Goal: Information Seeking & Learning: Check status

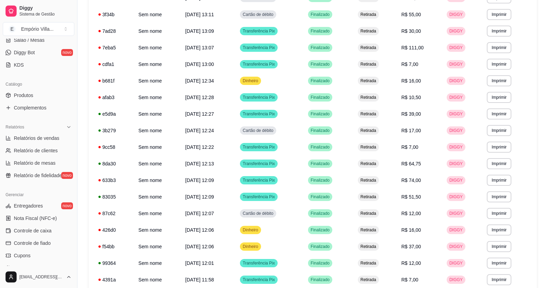
scroll to position [138, 0]
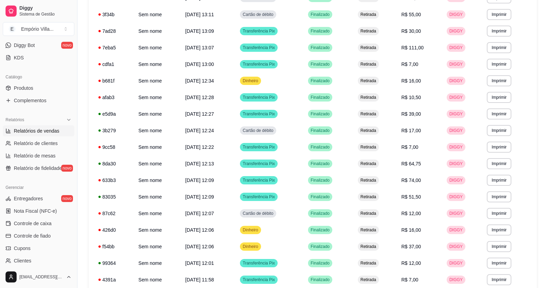
click at [48, 133] on span "Relatórios de vendas" at bounding box center [37, 131] width 46 height 7
select select "ALL"
select select "0"
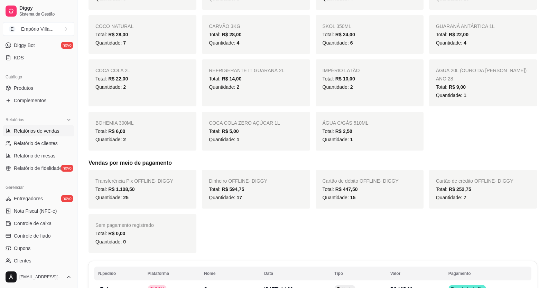
scroll to position [346, 0]
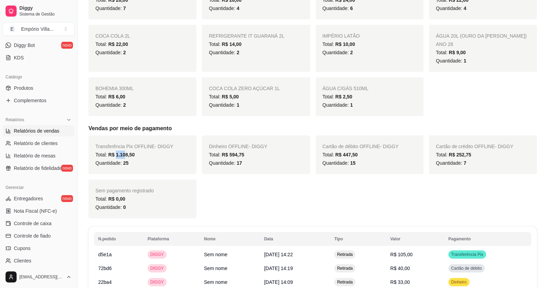
drag, startPoint x: 116, startPoint y: 147, endPoint x: 125, endPoint y: 146, distance: 8.6
click at [125, 152] on span "R$ 1.108,50" at bounding box center [121, 155] width 26 height 6
click at [139, 159] on div "Quantidade: 25" at bounding box center [142, 163] width 94 height 8
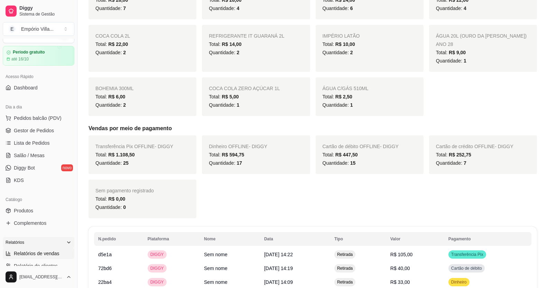
scroll to position [0, 0]
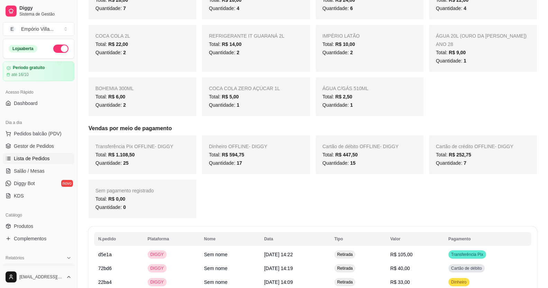
click at [37, 159] on span "Lista de Pedidos" at bounding box center [32, 158] width 36 height 7
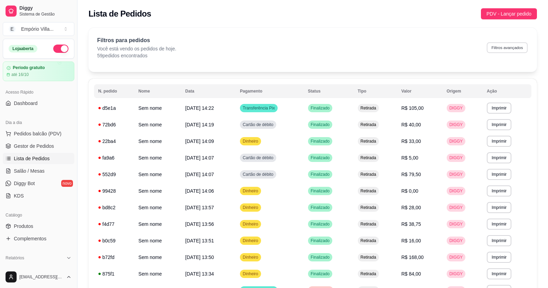
click at [504, 45] on button "Filtros avançados" at bounding box center [507, 47] width 41 height 11
select select "0"
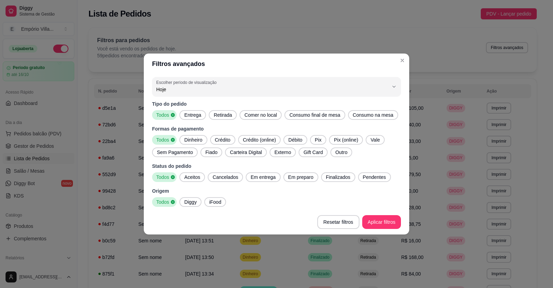
click at [313, 138] on span "Pix" at bounding box center [318, 140] width 12 height 7
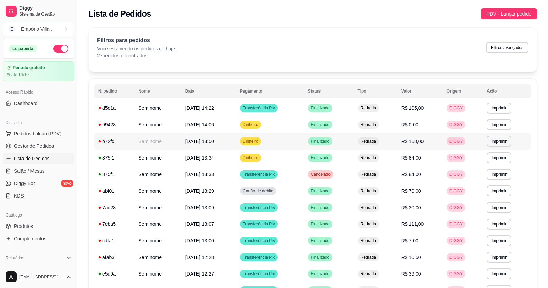
click at [413, 141] on span "R$ 168,00" at bounding box center [412, 142] width 22 height 6
click at [411, 139] on span "R$ 168,00" at bounding box center [412, 142] width 22 height 6
click at [259, 143] on span "Dinheiro" at bounding box center [250, 142] width 18 height 6
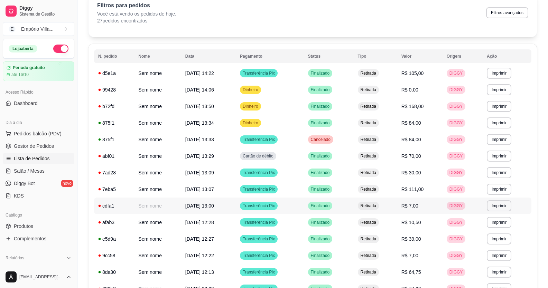
scroll to position [35, 0]
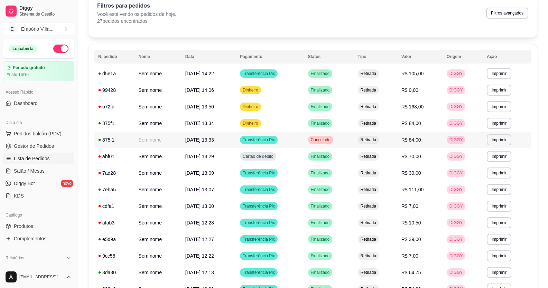
click at [312, 141] on td "Cancelado" at bounding box center [329, 140] width 50 height 17
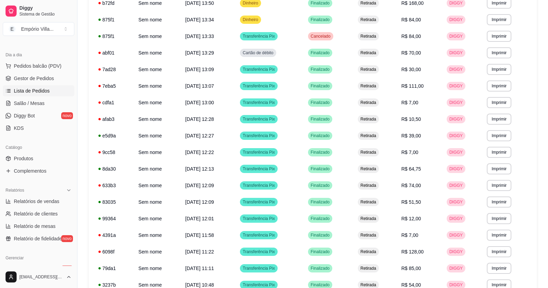
scroll to position [69, 0]
click at [53, 202] on span "Relatórios de vendas" at bounding box center [37, 200] width 46 height 7
select select "ALL"
select select "0"
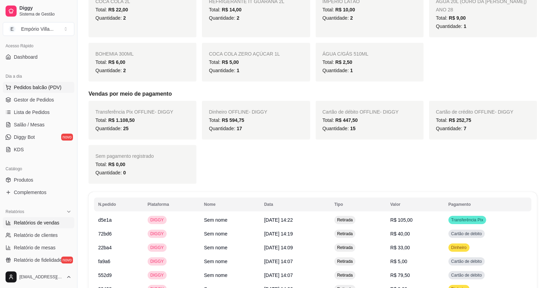
scroll to position [35, 0]
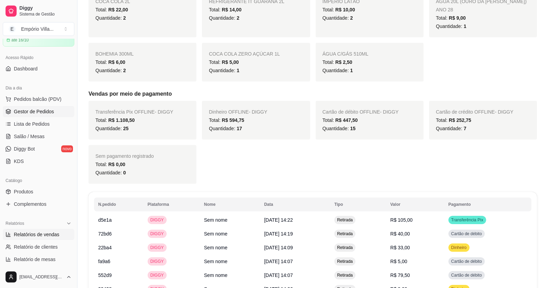
click at [36, 110] on span "Gestor de Pedidos" at bounding box center [34, 111] width 40 height 7
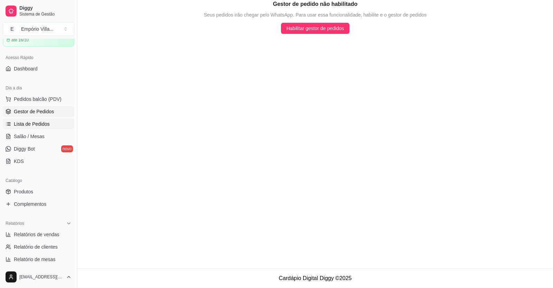
click at [46, 122] on span "Lista de Pedidos" at bounding box center [32, 124] width 36 height 7
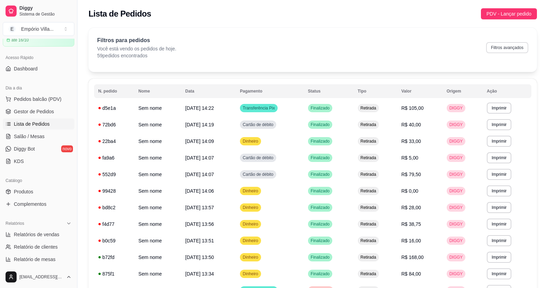
click at [500, 50] on button "Filtros avançados" at bounding box center [507, 47] width 42 height 11
select select "0"
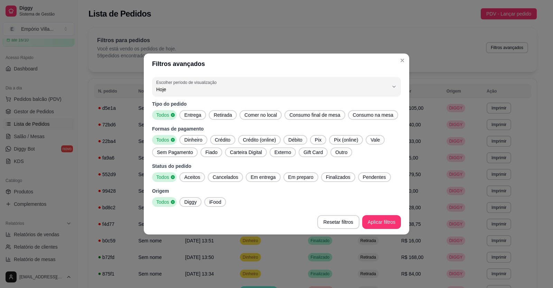
drag, startPoint x: 329, startPoint y: 138, endPoint x: 324, endPoint y: 141, distance: 5.9
click at [328, 139] on div "Todos Dinheiro Crédito Crédito (online) Débito Pix Pix (online) Vale Sem Pagame…" at bounding box center [276, 146] width 249 height 22
click at [322, 141] on span "Pix" at bounding box center [318, 140] width 12 height 7
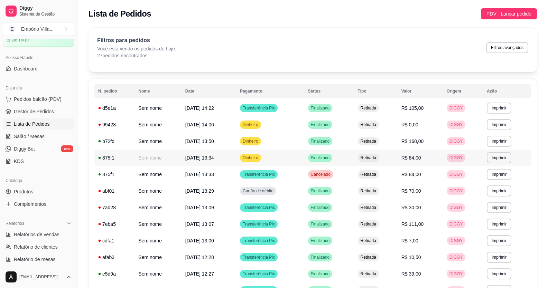
click at [260, 156] on span "Dinheiro" at bounding box center [250, 158] width 18 height 6
click at [369, 42] on div "Filtros para pedidos Você está vendo os pedidos de hoje. 27 pedidos encontrados…" at bounding box center [312, 47] width 431 height 23
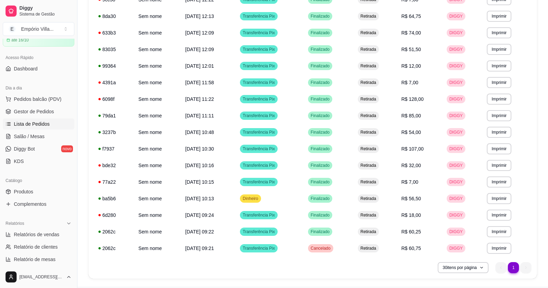
scroll to position [310, 0]
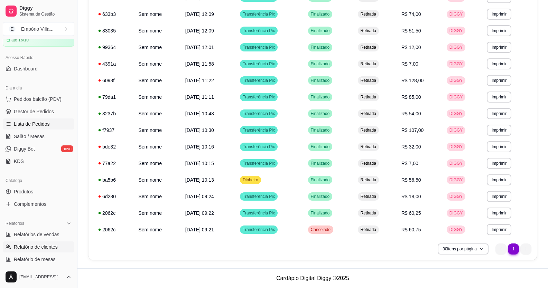
click at [49, 246] on span "Relatório de clientes" at bounding box center [36, 247] width 44 height 7
select select "30"
select select "HIGHEST_TOTAL_SPENT_WITH_ORDERS"
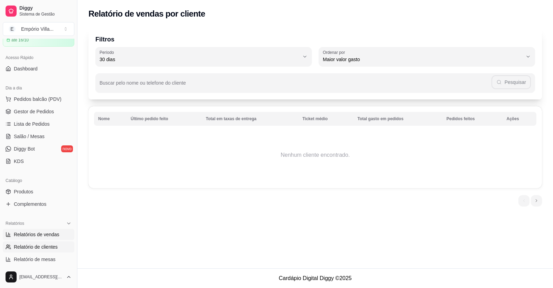
click at [54, 233] on span "Relatórios de vendas" at bounding box center [37, 234] width 46 height 7
select select "ALL"
select select "0"
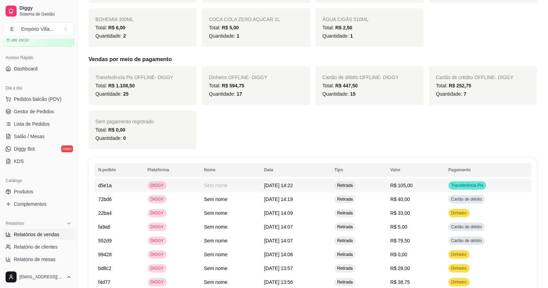
scroll to position [380, 0]
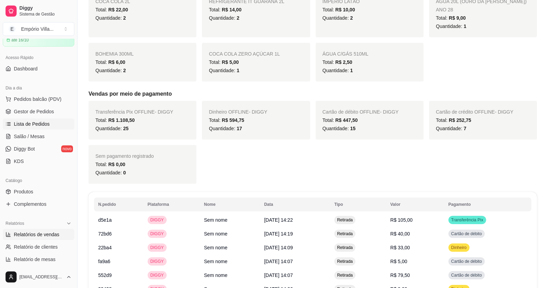
click at [25, 125] on span "Lista de Pedidos" at bounding box center [32, 124] width 36 height 7
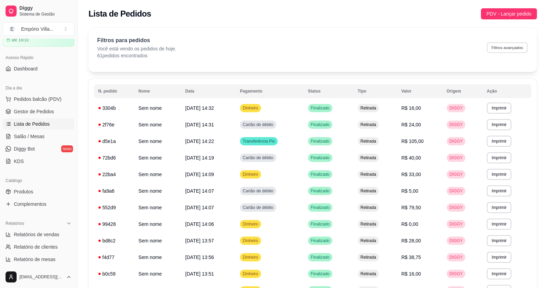
click at [498, 48] on button "Filtros avançados" at bounding box center [507, 47] width 41 height 11
select select "0"
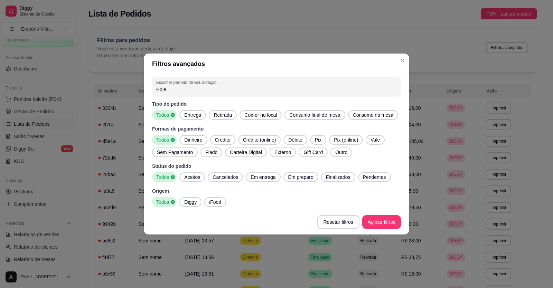
click at [318, 137] on span "Pix" at bounding box center [318, 140] width 12 height 7
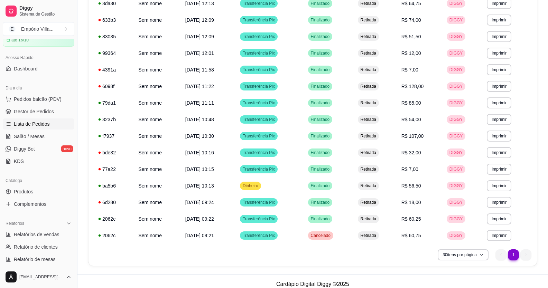
scroll to position [310, 0]
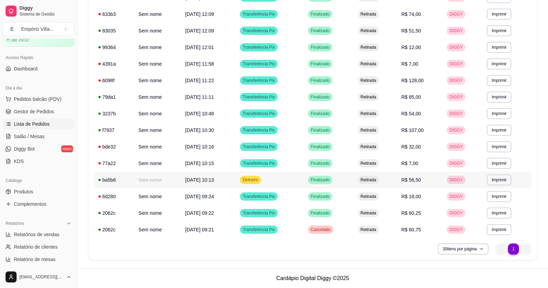
click at [260, 182] on span "Dinheiro" at bounding box center [250, 180] width 18 height 6
click at [416, 134] on td "R$ 107,00" at bounding box center [419, 130] width 45 height 17
click at [227, 131] on td "[DATE] 10:30" at bounding box center [208, 130] width 55 height 17
click at [418, 185] on td "R$ 56,50" at bounding box center [419, 180] width 45 height 17
click at [416, 132] on span "R$ 107,00" at bounding box center [412, 131] width 22 height 6
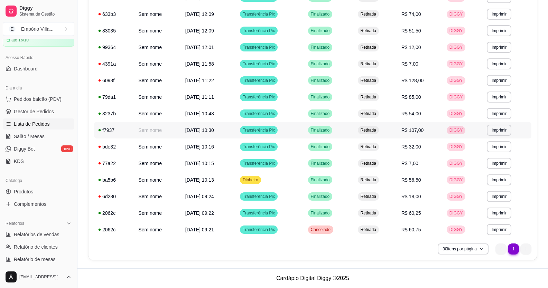
click at [416, 132] on span "R$ 107,00" at bounding box center [412, 131] width 22 height 6
click at [416, 129] on span "R$ 107,00" at bounding box center [412, 131] width 22 height 6
click at [268, 131] on span "Transferência Pix" at bounding box center [258, 131] width 35 height 6
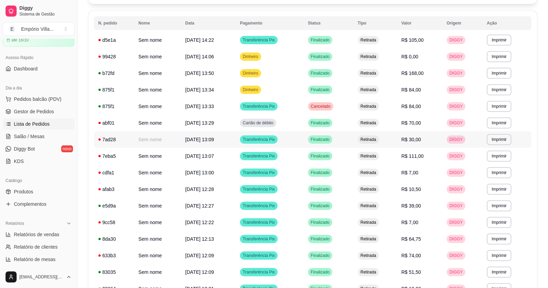
scroll to position [68, 0]
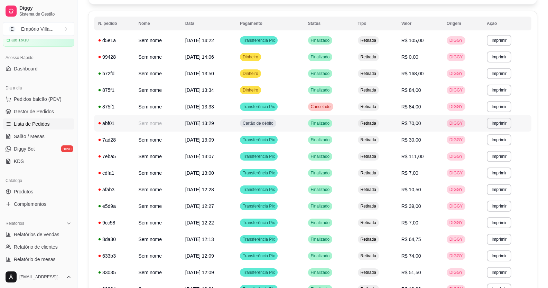
click at [331, 126] on span "Finalizado" at bounding box center [320, 124] width 22 height 6
click at [421, 124] on span "R$ 70,00" at bounding box center [411, 124] width 20 height 6
click at [406, 123] on td "R$ 70,00" at bounding box center [419, 123] width 45 height 17
click at [271, 127] on div "Cartão de débito" at bounding box center [258, 123] width 36 height 8
click at [276, 105] on span "Transferência Pix" at bounding box center [258, 107] width 35 height 6
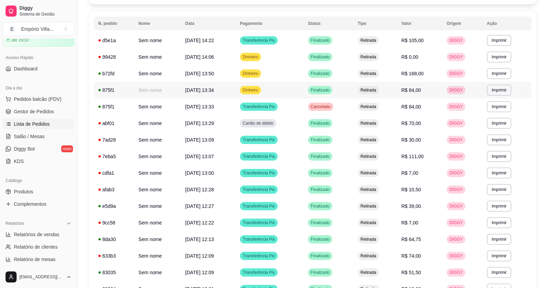
click at [396, 90] on td "Retirada" at bounding box center [376, 90] width 44 height 17
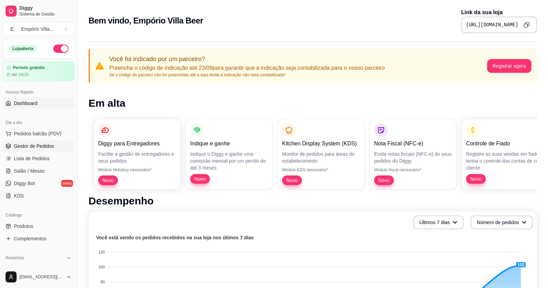
click at [39, 146] on span "Gestor de Pedidos" at bounding box center [34, 146] width 40 height 7
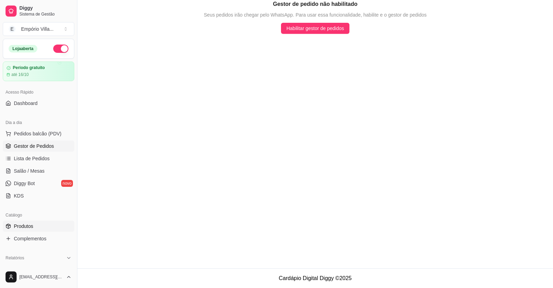
scroll to position [35, 0]
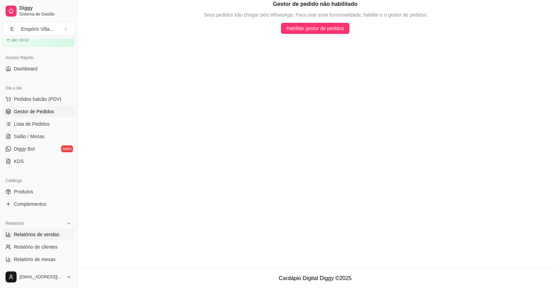
click at [43, 236] on span "Relatórios de vendas" at bounding box center [37, 234] width 46 height 7
select select "ALL"
select select "0"
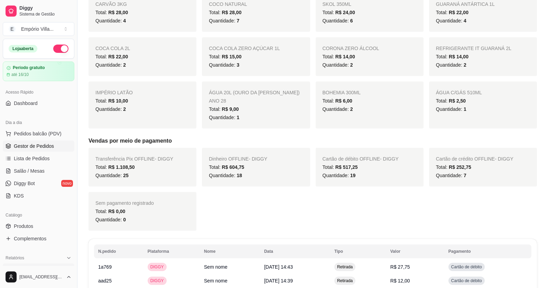
click at [54, 148] on link "Gestor de Pedidos" at bounding box center [39, 146] width 72 height 11
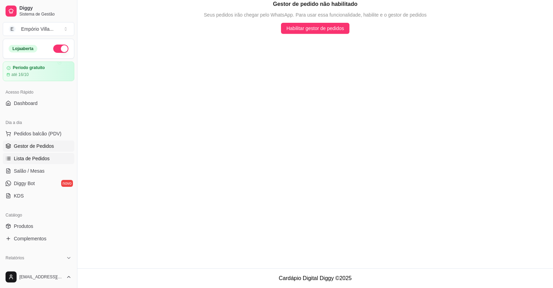
click at [30, 161] on span "Lista de Pedidos" at bounding box center [32, 158] width 36 height 7
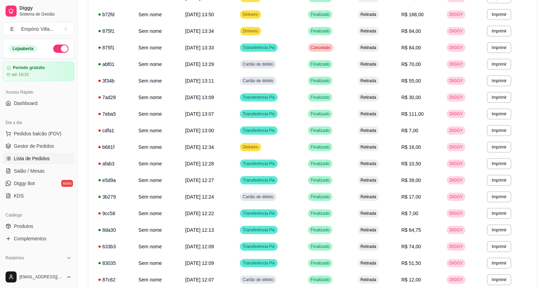
scroll to position [359, 0]
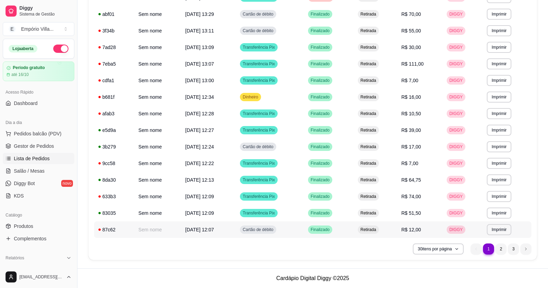
click at [226, 233] on td "[DATE] 12:07" at bounding box center [208, 230] width 55 height 17
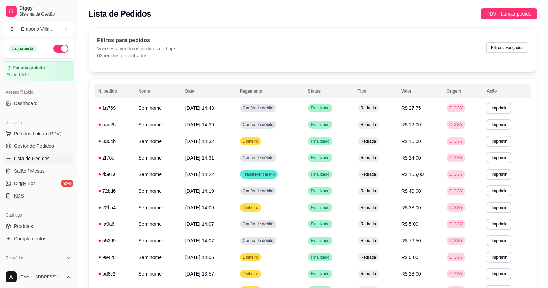
click at [495, 49] on button "Filtros avançados" at bounding box center [507, 47] width 42 height 11
select select "0"
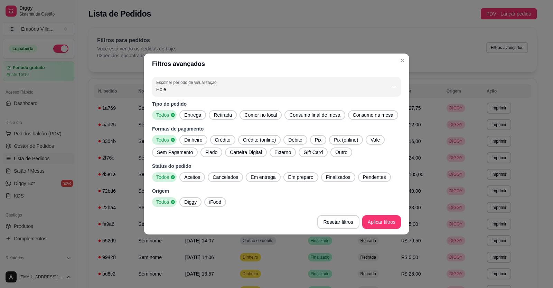
click at [317, 139] on span "Pix" at bounding box center [318, 140] width 12 height 7
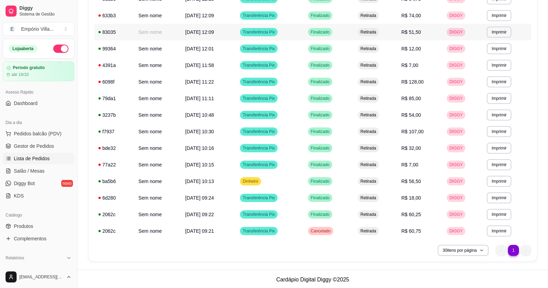
scroll to position [310, 0]
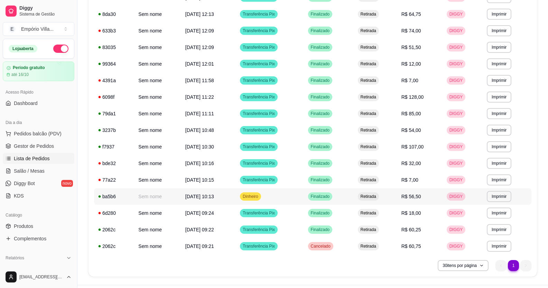
click at [260, 195] on span "Dinheiro" at bounding box center [250, 197] width 18 height 6
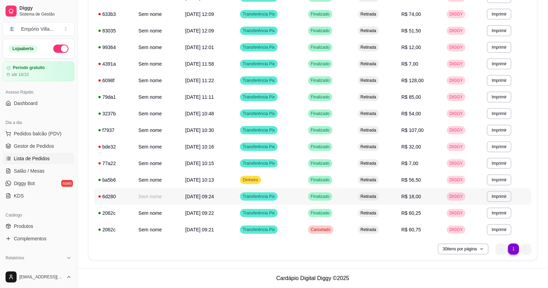
click at [405, 196] on td "R$ 18,00" at bounding box center [419, 196] width 45 height 17
click at [414, 130] on span "R$ 107,00" at bounding box center [412, 131] width 22 height 6
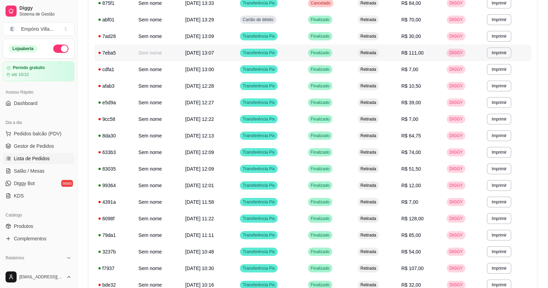
scroll to position [153, 0]
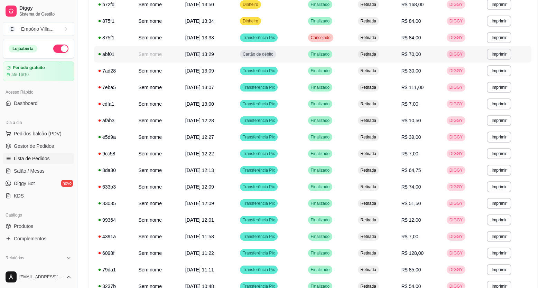
click at [417, 57] on span "R$ 70,00" at bounding box center [411, 54] width 20 height 6
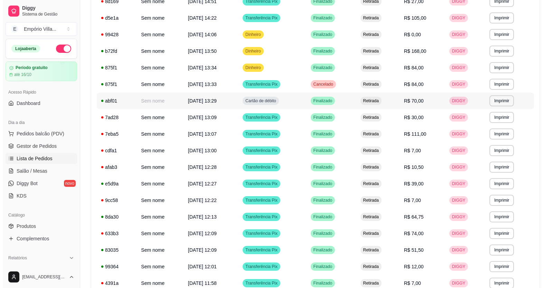
scroll to position [84, 0]
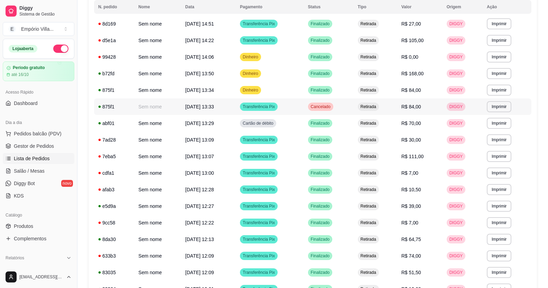
click at [420, 107] on span "R$ 84,00" at bounding box center [411, 107] width 20 height 6
click at [420, 77] on td "R$ 168,00" at bounding box center [419, 73] width 45 height 17
click at [419, 92] on span "R$ 84,00" at bounding box center [411, 90] width 20 height 6
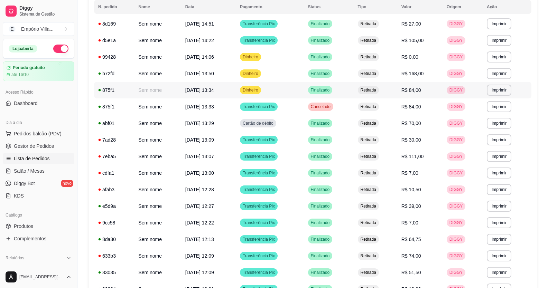
click at [419, 92] on span "R$ 84,00" at bounding box center [411, 90] width 20 height 6
click at [257, 93] on div "Dinheiro" at bounding box center [250, 90] width 21 height 8
click at [48, 131] on span "Pedidos balcão (PDV)" at bounding box center [38, 133] width 48 height 7
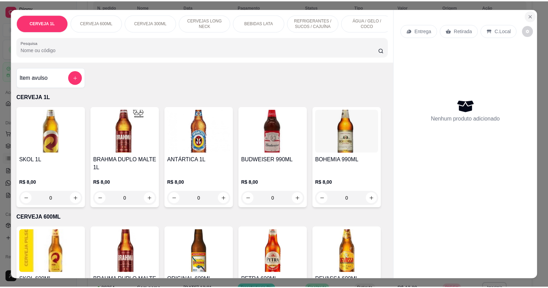
scroll to position [207, 0]
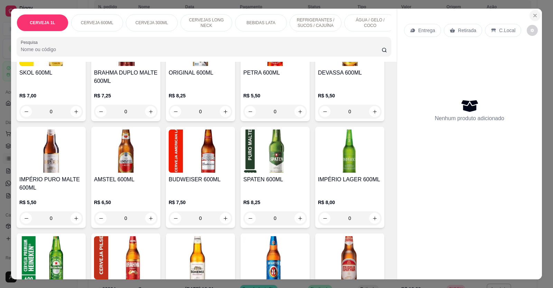
click at [532, 16] on icon "Close" at bounding box center [535, 16] width 6 height 6
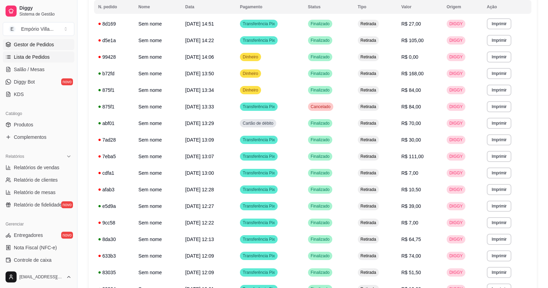
scroll to position [138, 0]
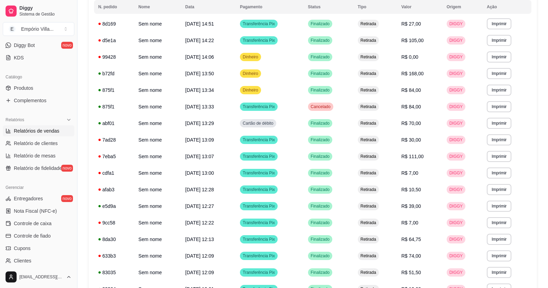
click at [46, 129] on span "Relatórios de vendas" at bounding box center [37, 131] width 46 height 7
select select "ALL"
select select "0"
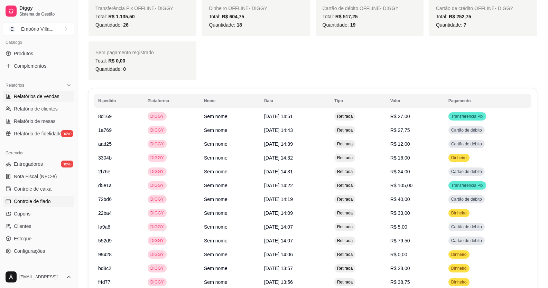
scroll to position [138, 0]
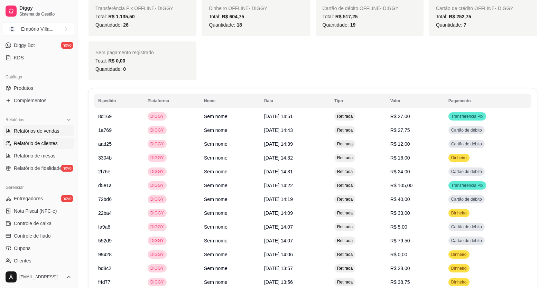
click at [38, 143] on span "Relatório de clientes" at bounding box center [36, 143] width 44 height 7
select select "30"
select select "HIGHEST_TOTAL_SPENT_WITH_ORDERS"
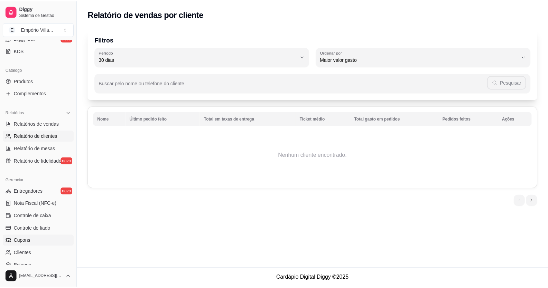
scroll to position [140, 0]
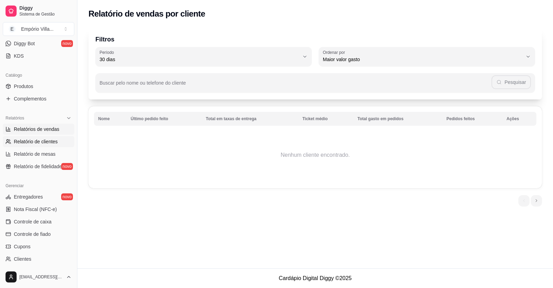
click at [32, 130] on span "Relatórios de vendas" at bounding box center [37, 129] width 46 height 7
select select "ALL"
select select "0"
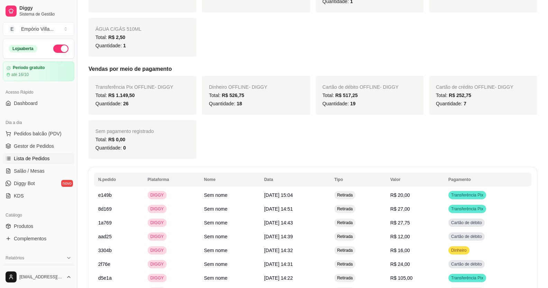
click at [26, 160] on span "Lista de Pedidos" at bounding box center [32, 158] width 36 height 7
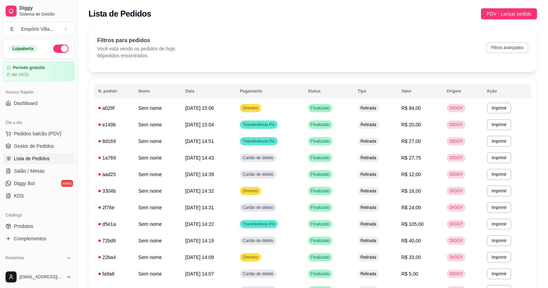
click at [495, 47] on button "Filtros avançados" at bounding box center [507, 47] width 42 height 11
select select "0"
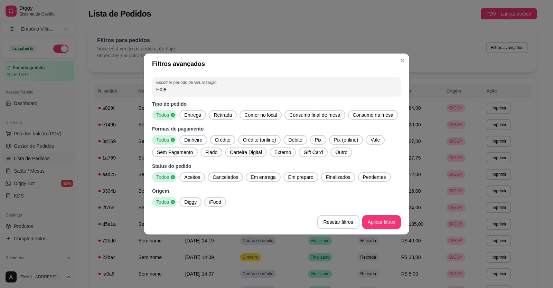
click at [317, 137] on span "Pix" at bounding box center [318, 140] width 12 height 7
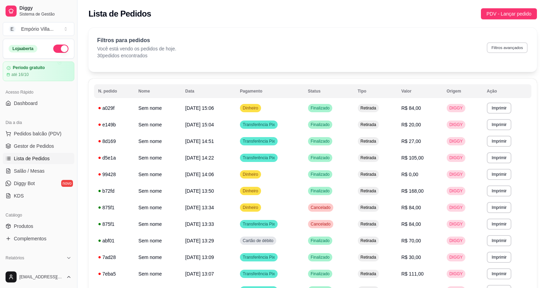
click at [509, 50] on button "Filtros avançados" at bounding box center [507, 47] width 41 height 11
select select "0"
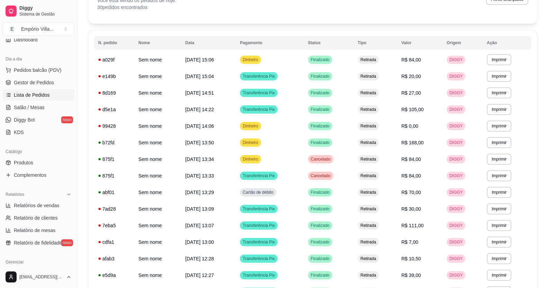
scroll to position [138, 0]
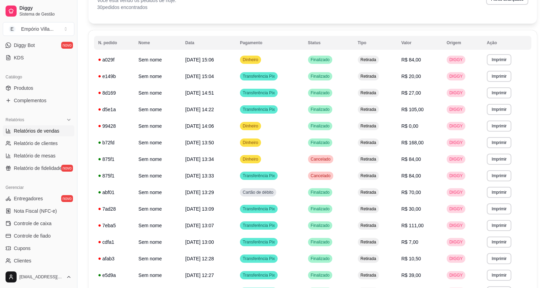
click at [50, 134] on link "Relatórios de vendas" at bounding box center [39, 130] width 72 height 11
select select "ALL"
select select "0"
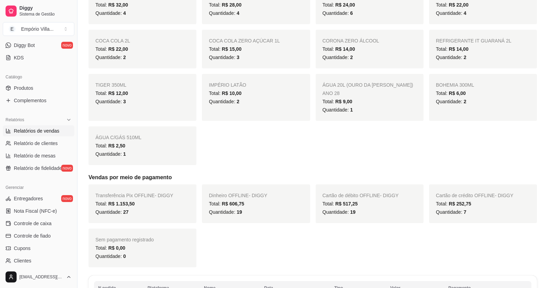
scroll to position [346, 0]
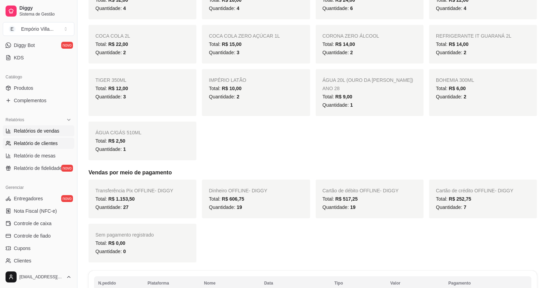
click at [52, 147] on span "Relatório de clientes" at bounding box center [36, 143] width 44 height 7
select select "30"
select select "HIGHEST_TOTAL_SPENT_WITH_ORDERS"
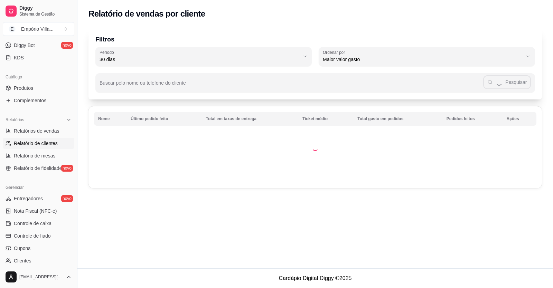
click at [186, 133] on td at bounding box center [314, 147] width 453 height 82
click at [185, 133] on td at bounding box center [314, 147] width 453 height 82
click at [182, 133] on td at bounding box center [314, 147] width 453 height 82
click at [187, 133] on td at bounding box center [314, 147] width 453 height 82
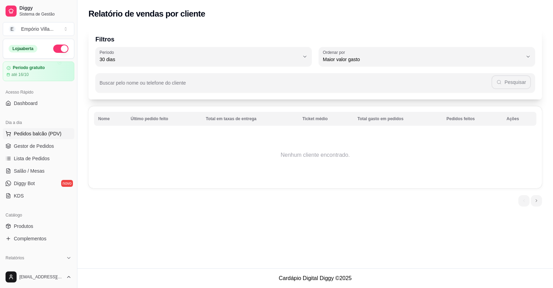
click at [40, 134] on span "Pedidos balcão (PDV)" at bounding box center [38, 133] width 48 height 7
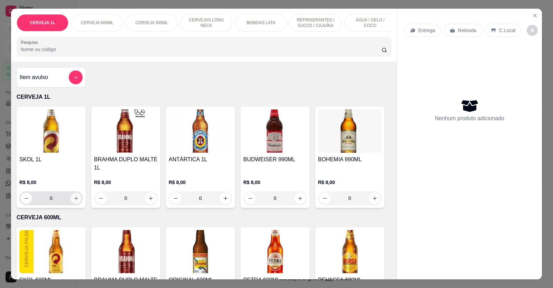
click at [75, 201] on icon "increase-product-quantity" at bounding box center [76, 198] width 5 height 5
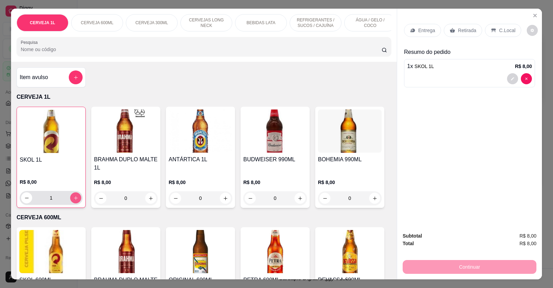
click at [74, 201] on icon "increase-product-quantity" at bounding box center [75, 198] width 5 height 5
type input "2"
click at [458, 30] on p "Retirada" at bounding box center [467, 30] width 18 height 7
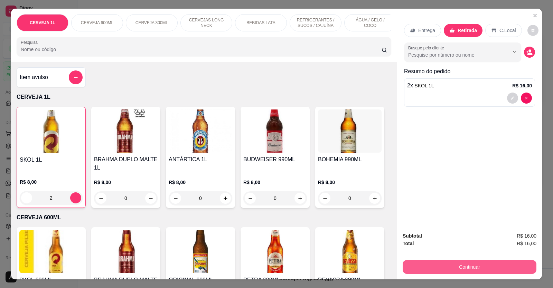
click at [457, 266] on button "Continuar" at bounding box center [470, 267] width 134 height 14
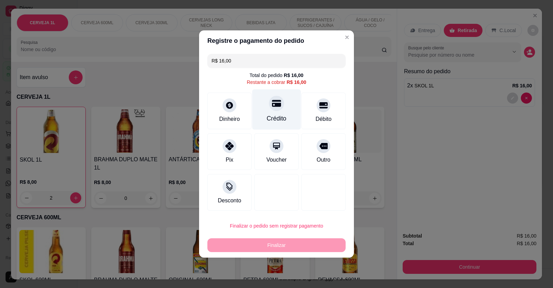
click at [273, 106] on icon at bounding box center [276, 103] width 9 height 7
type input "R$ 0,00"
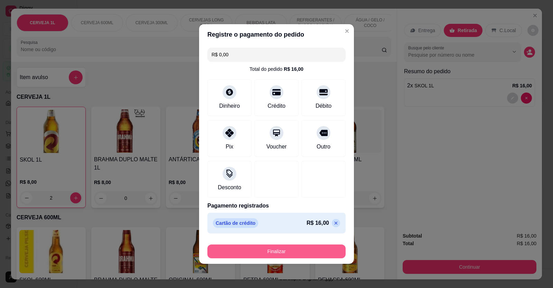
click at [281, 252] on button "Finalizar" at bounding box center [276, 252] width 138 height 14
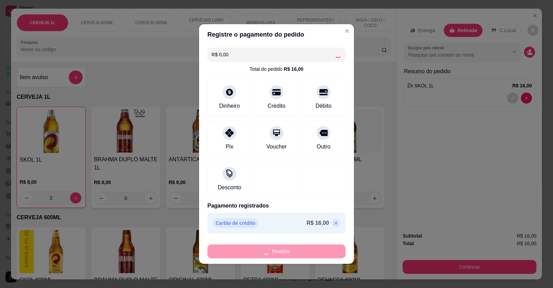
type input "0"
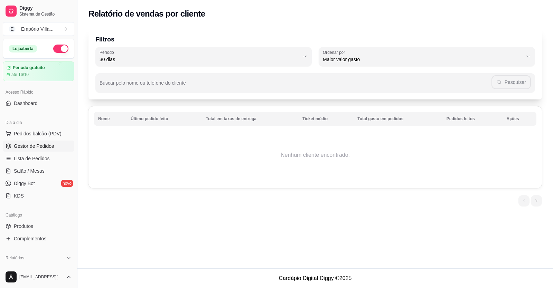
click at [34, 144] on span "Gestor de Pedidos" at bounding box center [34, 146] width 40 height 7
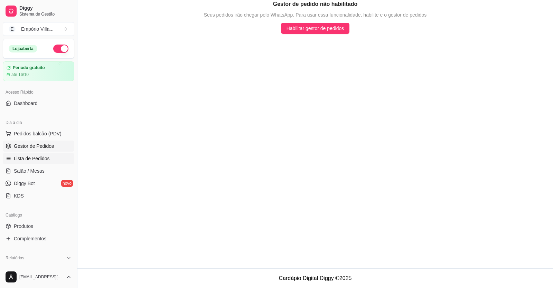
click at [31, 157] on span "Lista de Pedidos" at bounding box center [32, 158] width 36 height 7
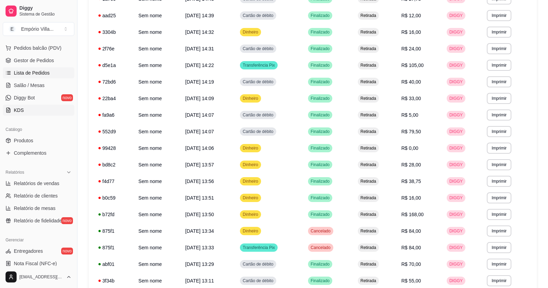
scroll to position [104, 0]
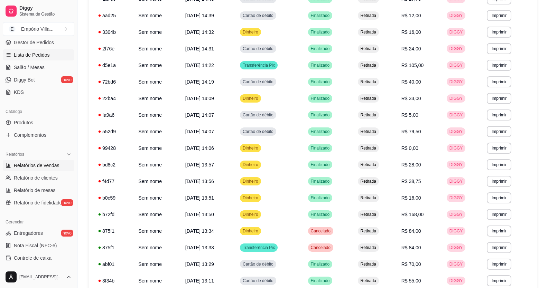
click at [53, 169] on link "Relatórios de vendas" at bounding box center [39, 165] width 72 height 11
select select "ALL"
select select "0"
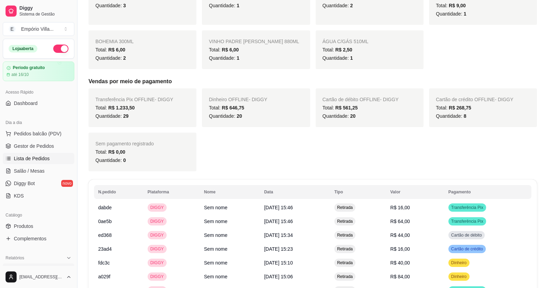
click at [38, 158] on span "Lista de Pedidos" at bounding box center [32, 158] width 36 height 7
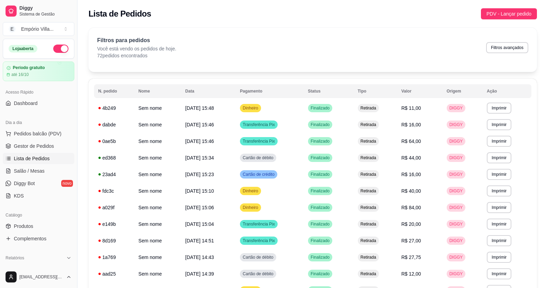
scroll to position [69, 0]
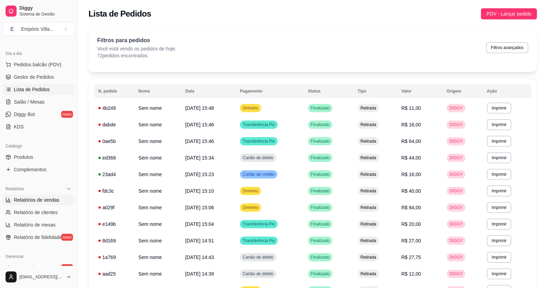
click at [37, 197] on span "Relatórios de vendas" at bounding box center [37, 200] width 46 height 7
select select "ALL"
select select "0"
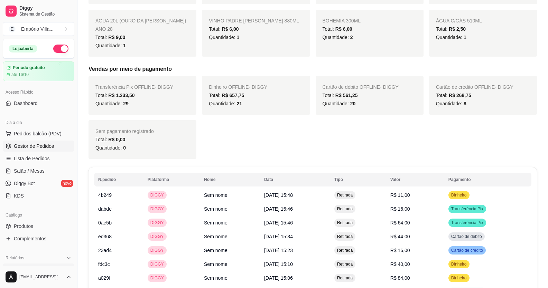
click at [35, 146] on span "Gestor de Pedidos" at bounding box center [34, 146] width 40 height 7
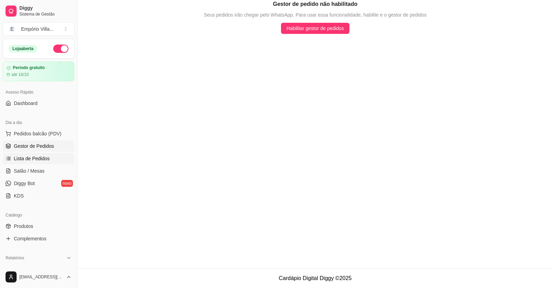
click at [59, 156] on link "Lista de Pedidos" at bounding box center [39, 158] width 72 height 11
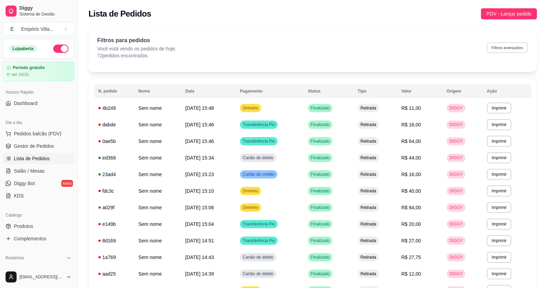
click at [506, 46] on button "Filtros avançados" at bounding box center [507, 47] width 41 height 11
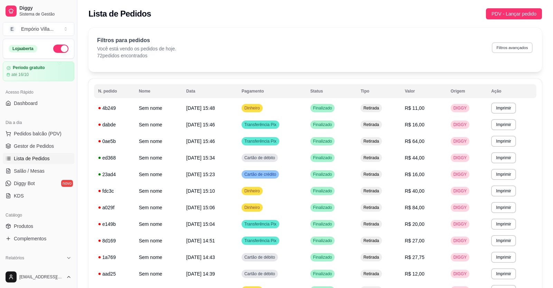
select select "0"
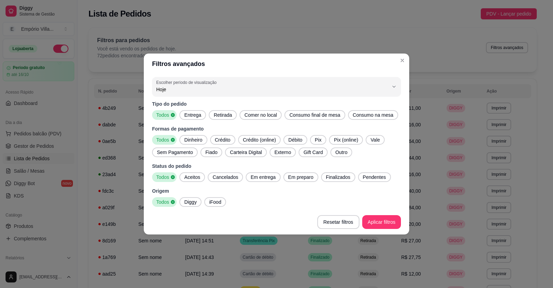
click at [316, 140] on span "Pix" at bounding box center [318, 140] width 12 height 7
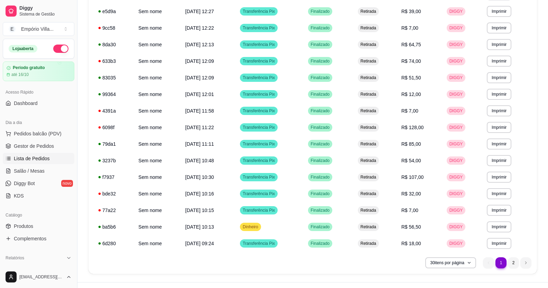
scroll to position [359, 0]
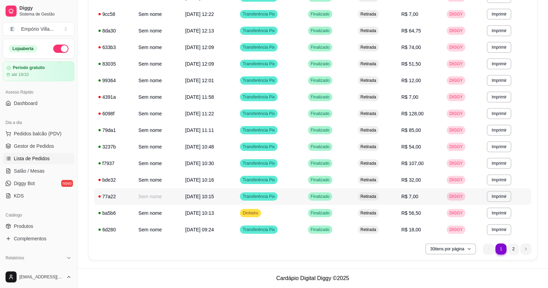
click at [168, 200] on td "Sem nome" at bounding box center [157, 196] width 47 height 17
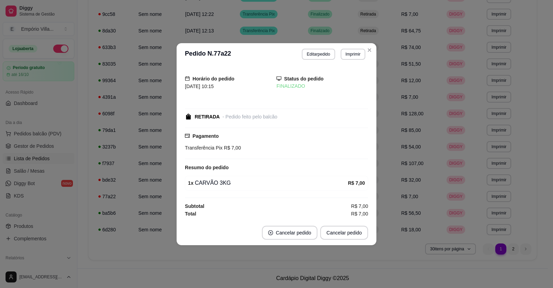
click at [210, 213] on div "Total R$ 7,00" at bounding box center [276, 214] width 183 height 8
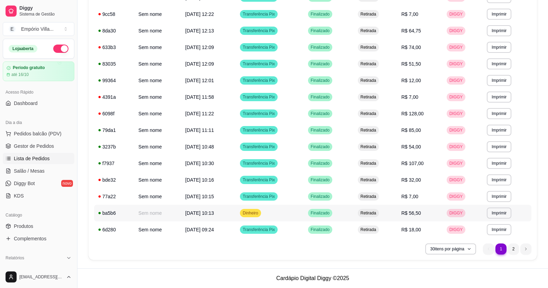
click at [212, 209] on td "[DATE] 10:13" at bounding box center [208, 213] width 55 height 17
click at [196, 184] on td "[DATE] 10:16" at bounding box center [208, 180] width 55 height 17
click at [214, 164] on span "[DATE] 10:30" at bounding box center [199, 164] width 29 height 6
click at [413, 147] on span "R$ 54,00" at bounding box center [411, 147] width 20 height 6
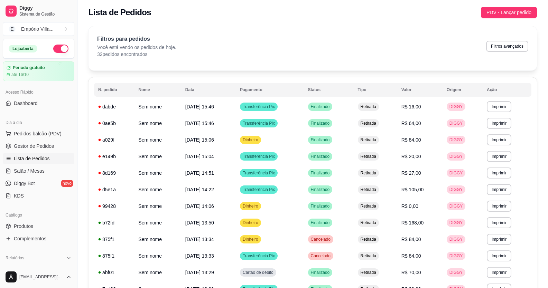
scroll to position [0, 0]
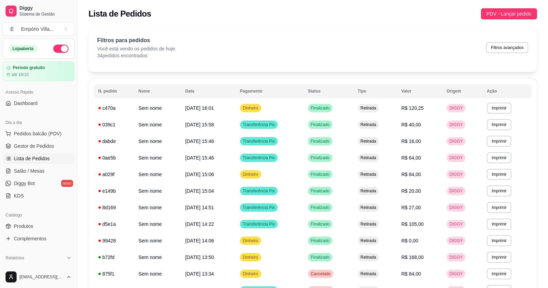
click at [440, 123] on td "R$ 40,00" at bounding box center [419, 124] width 45 height 17
